Goal: Use online tool/utility

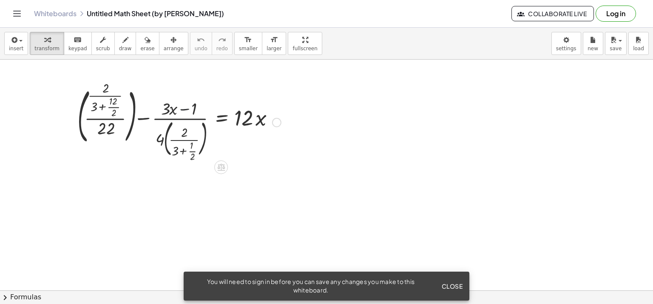
click at [179, 109] on div at bounding box center [179, 122] width 212 height 76
click at [189, 137] on div at bounding box center [179, 122] width 212 height 76
click at [161, 139] on div at bounding box center [179, 122] width 212 height 76
click at [97, 114] on div at bounding box center [179, 122] width 212 height 76
click at [252, 117] on div at bounding box center [179, 122] width 212 height 76
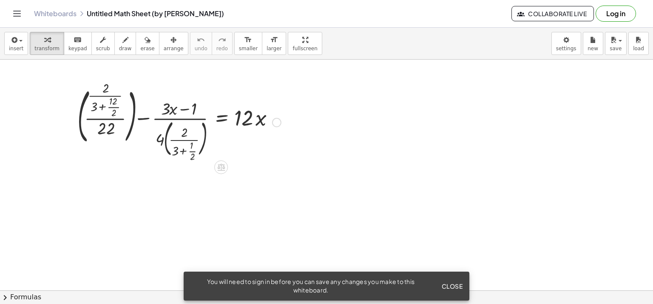
click at [252, 117] on div at bounding box center [179, 122] width 212 height 76
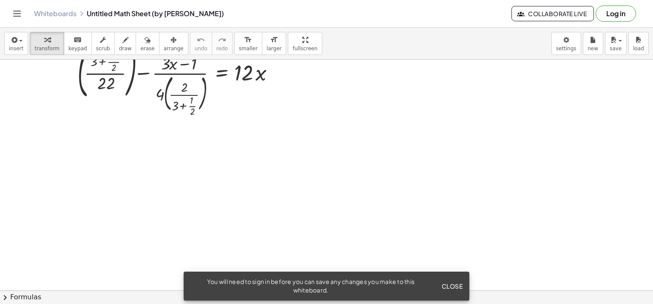
scroll to position [18, 0]
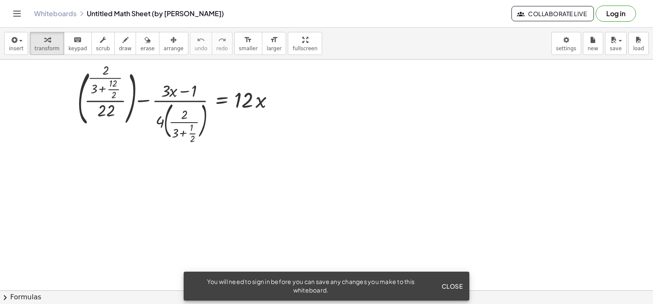
click at [448, 287] on span "Close" at bounding box center [451, 286] width 21 height 8
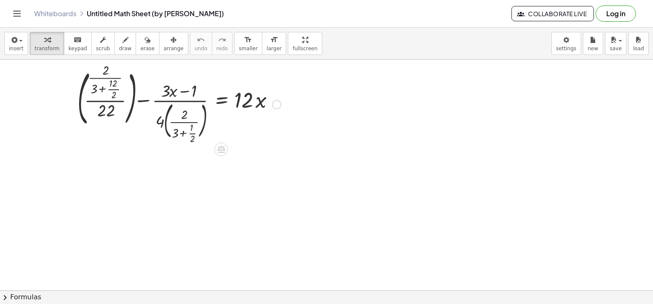
click at [184, 131] on div at bounding box center [179, 104] width 212 height 76
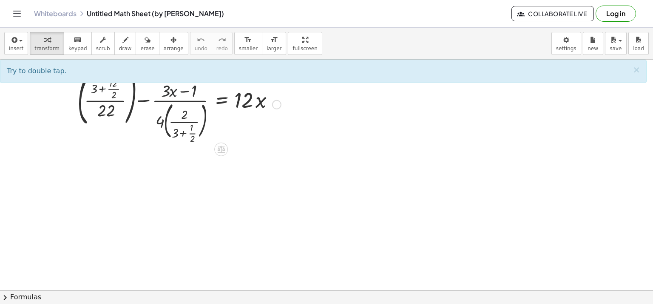
click at [169, 91] on div at bounding box center [179, 104] width 212 height 76
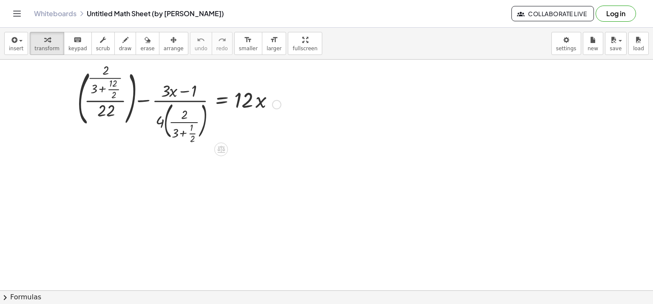
click at [119, 85] on div at bounding box center [179, 104] width 212 height 76
click at [113, 86] on div at bounding box center [179, 104] width 212 height 76
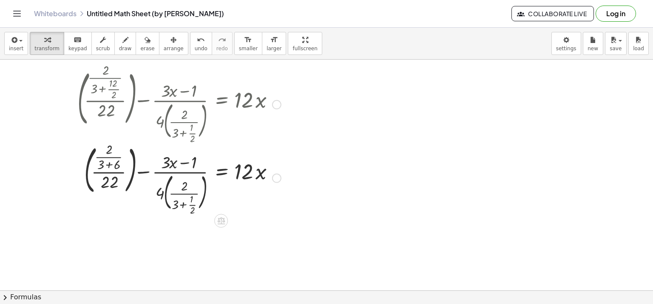
click at [183, 202] on div at bounding box center [179, 176] width 212 height 71
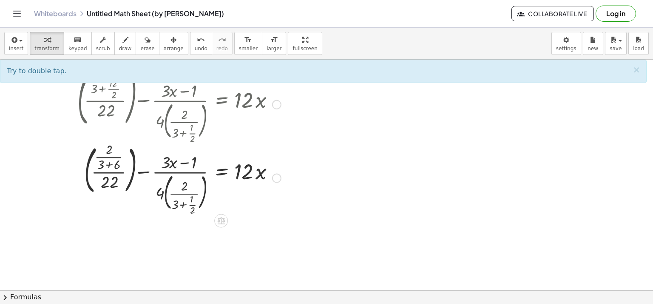
click at [119, 182] on div at bounding box center [179, 176] width 212 height 71
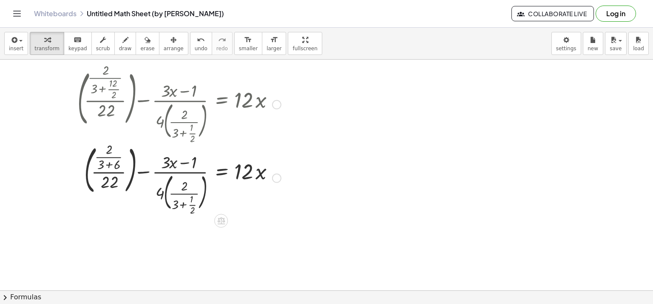
click at [114, 176] on div at bounding box center [179, 176] width 212 height 71
click at [179, 119] on div at bounding box center [179, 104] width 212 height 76
click at [173, 159] on div at bounding box center [179, 176] width 212 height 71
click at [188, 195] on div at bounding box center [179, 176] width 212 height 71
